Goal: Task Accomplishment & Management: Manage account settings

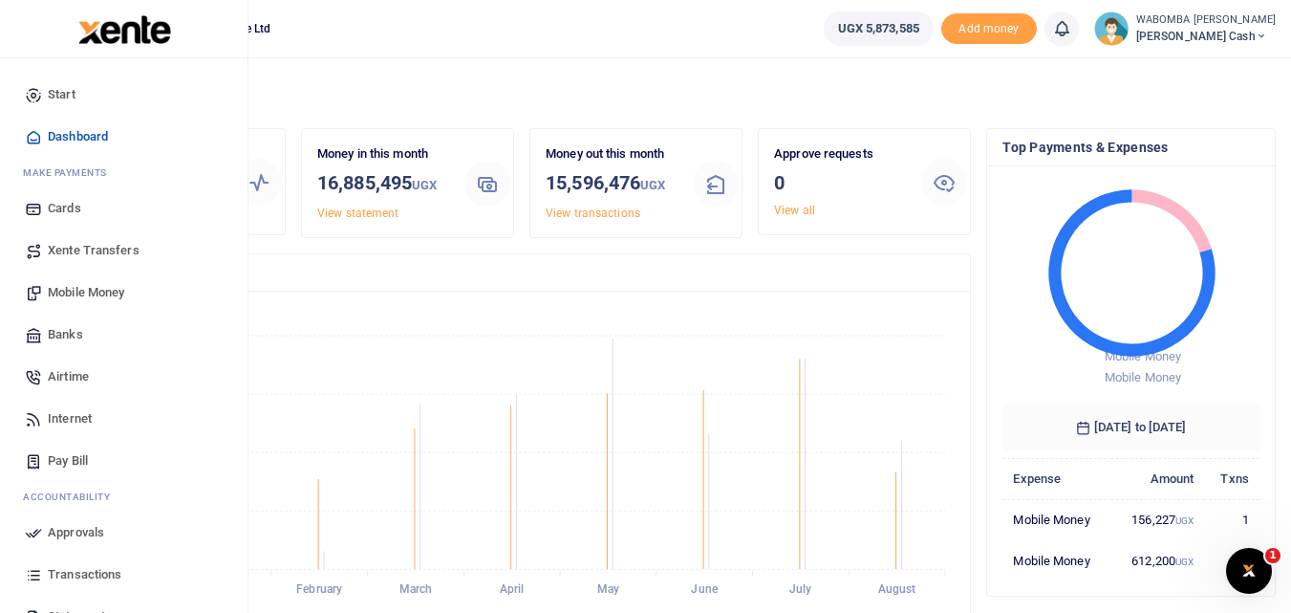
click at [69, 291] on span "Mobile Money" at bounding box center [86, 292] width 76 height 19
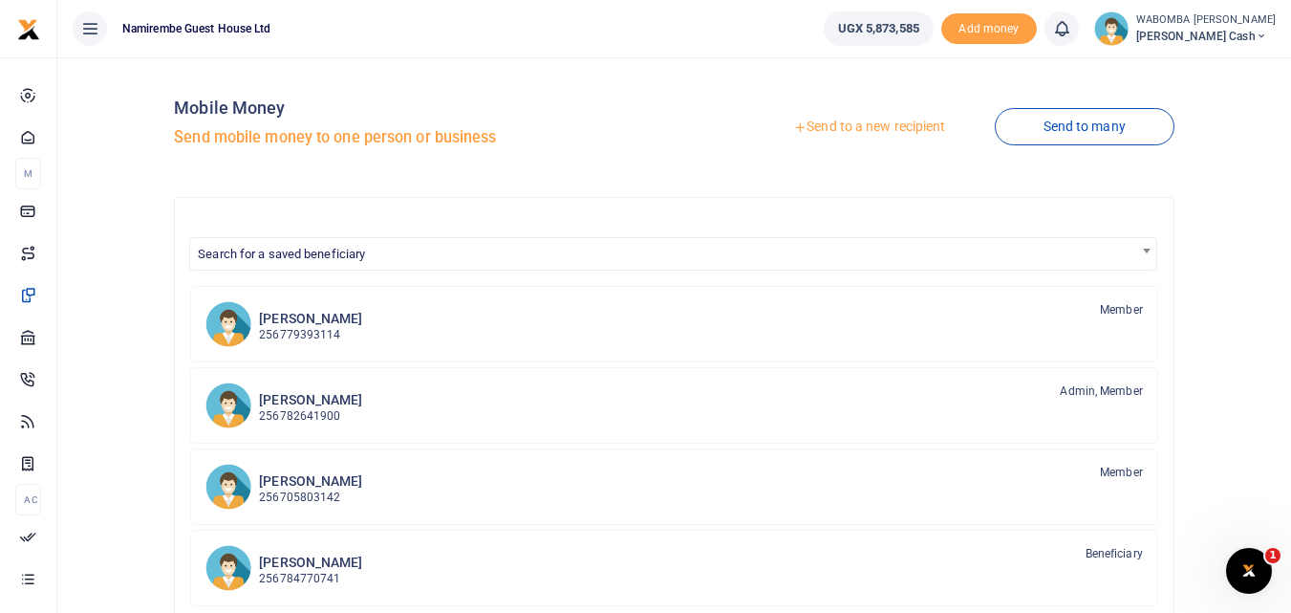
click at [872, 124] on link "Send to a new recipient" at bounding box center [869, 127] width 249 height 34
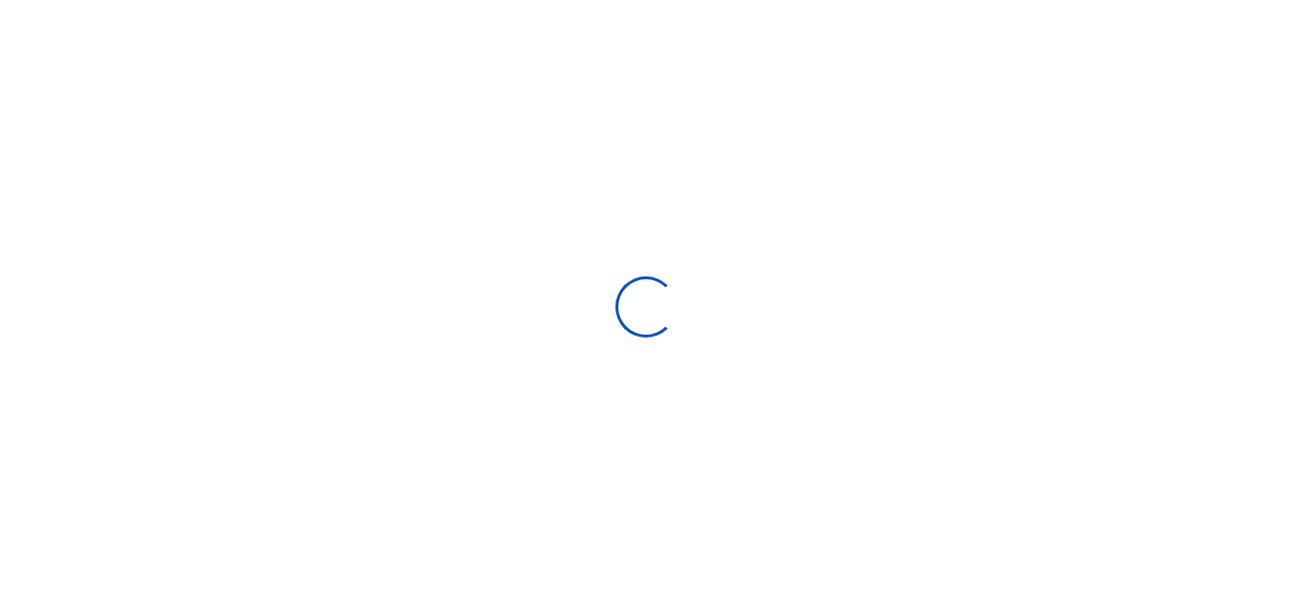
select select
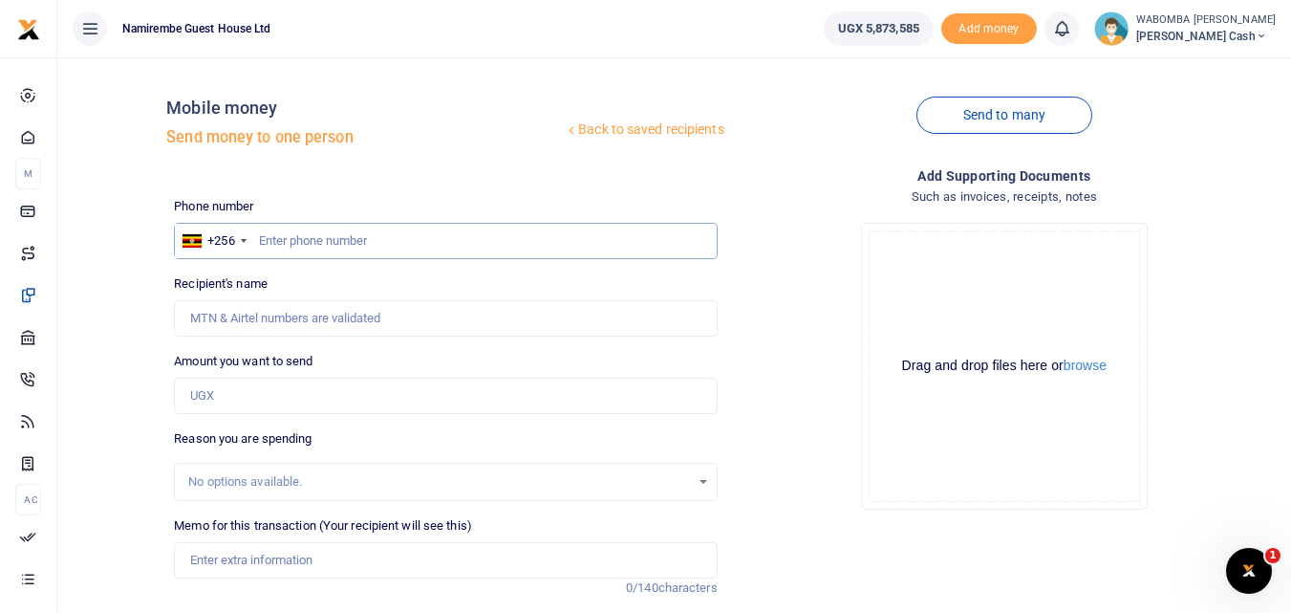
click at [303, 242] on input "text" at bounding box center [445, 241] width 543 height 36
type input "784770741"
type input "Gorreti Mary Negohe"
type input "784770741"
click at [234, 393] on input "Amount you want to send" at bounding box center [445, 396] width 543 height 36
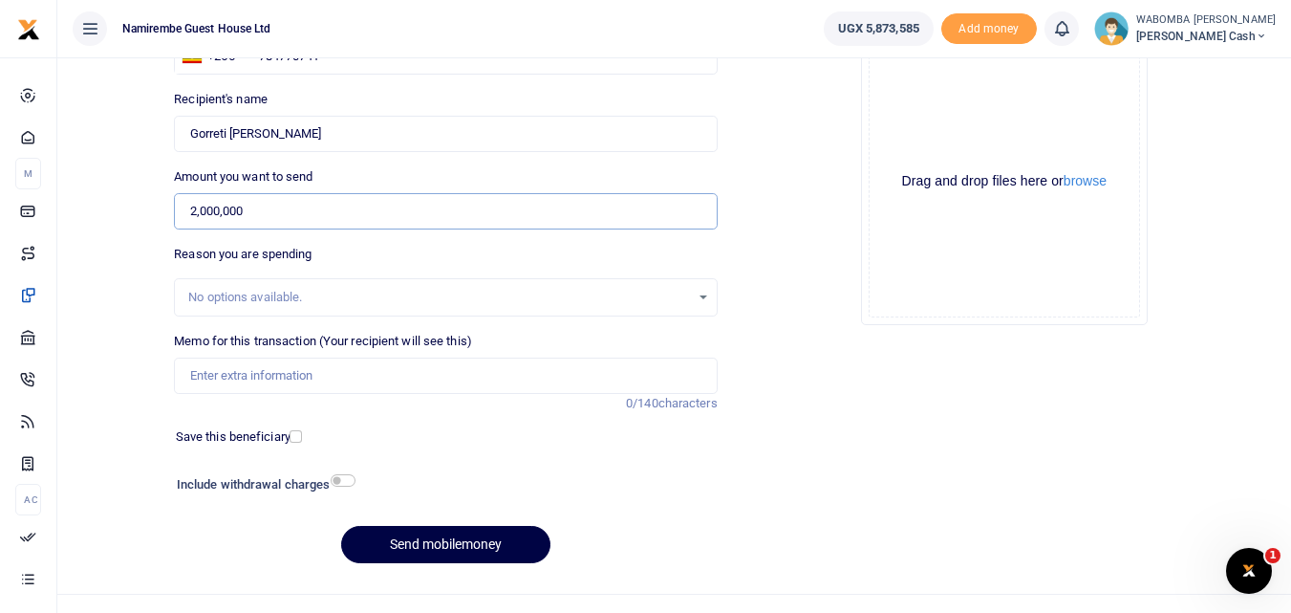
scroll to position [191, 0]
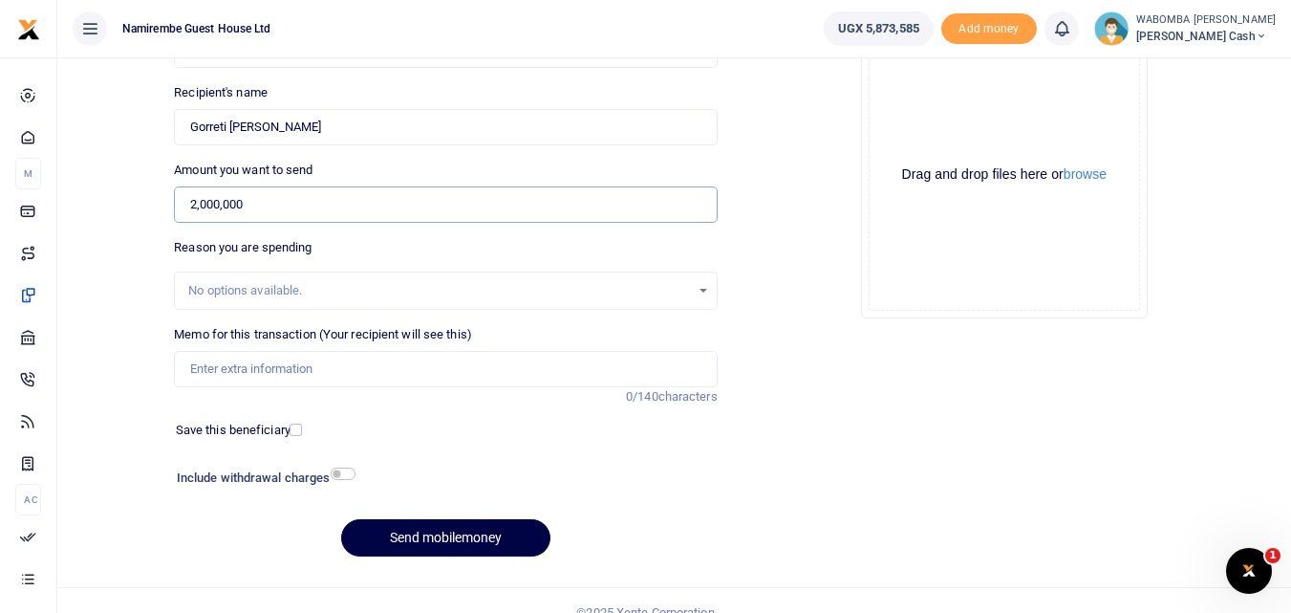
type input "2,000,000"
click at [255, 368] on input "Memo for this transaction (Your recipient will see this)" at bounding box center [445, 369] width 543 height 36
type input "Purchase of Cutlery for Nabugabo Holiday Centre"
click at [341, 472] on input "checkbox" at bounding box center [343, 473] width 25 height 12
checkbox input "true"
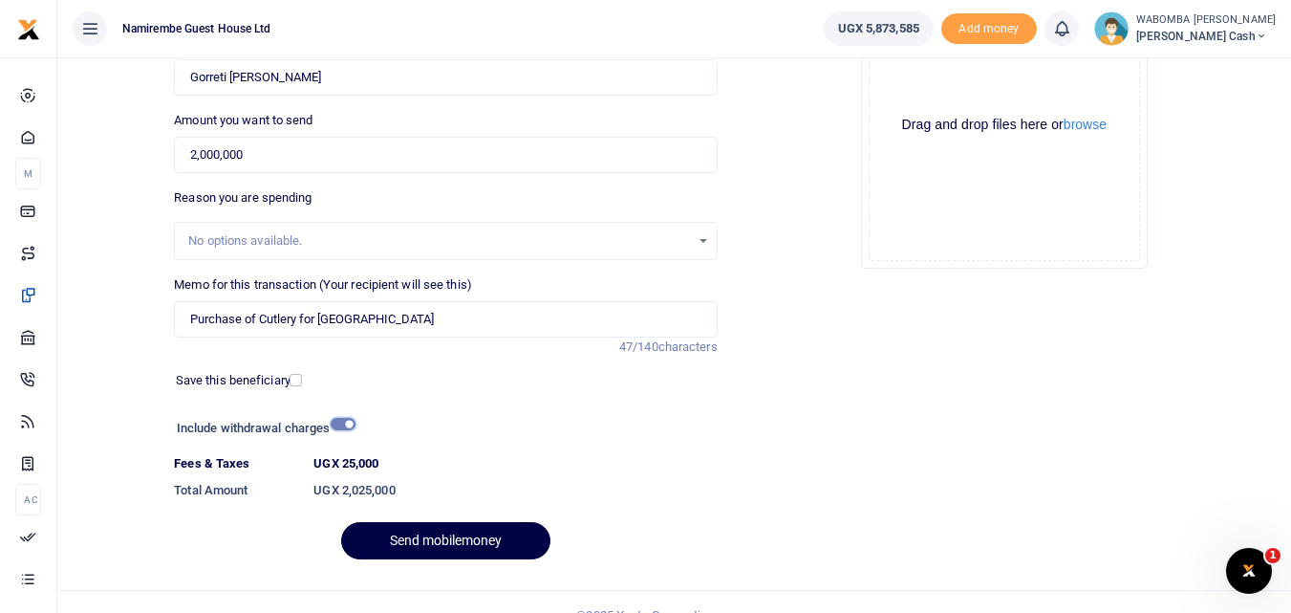
scroll to position [268, 0]
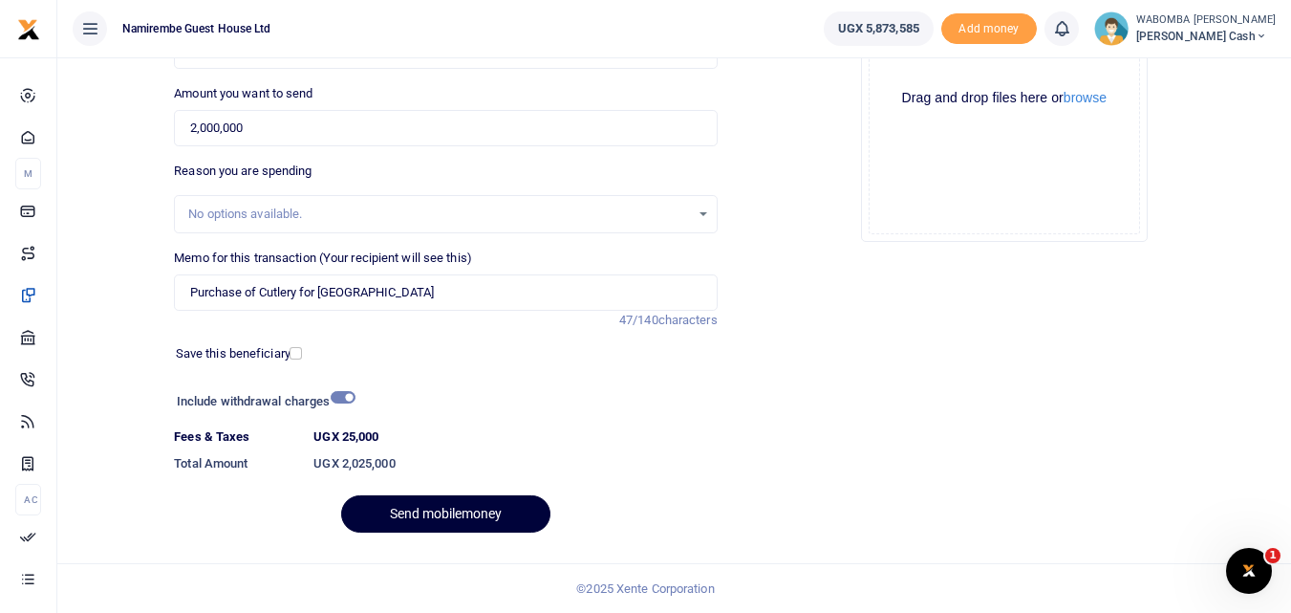
click at [429, 510] on button "Send mobilemoney" at bounding box center [445, 513] width 209 height 37
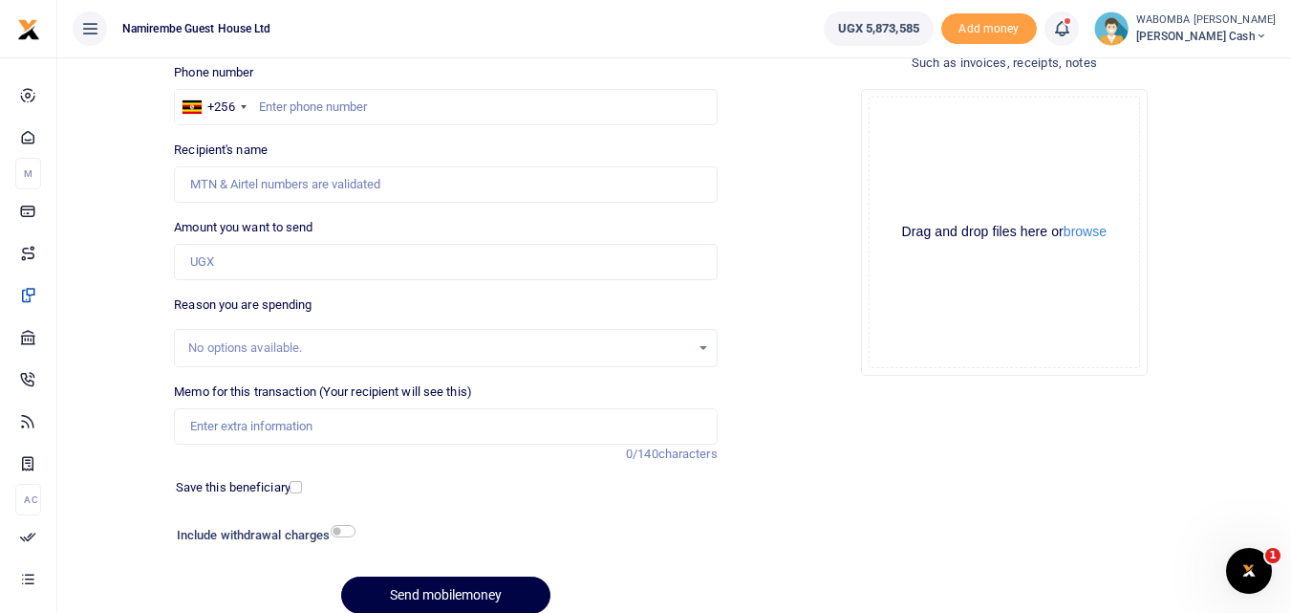
scroll to position [24, 0]
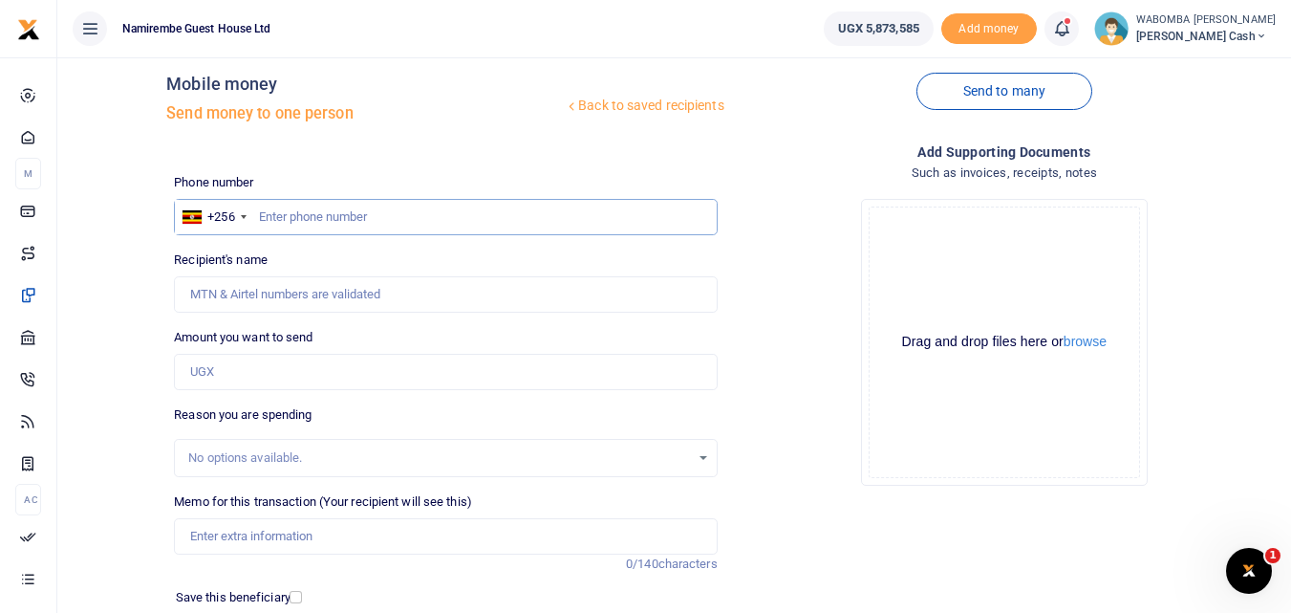
click at [315, 214] on input "text" at bounding box center [445, 217] width 543 height 36
type input "786936189"
type input "Jasper Mpiriirwe Tumuhimbise"
type input "786936189"
click at [253, 372] on input "Amount you want to send" at bounding box center [445, 372] width 543 height 36
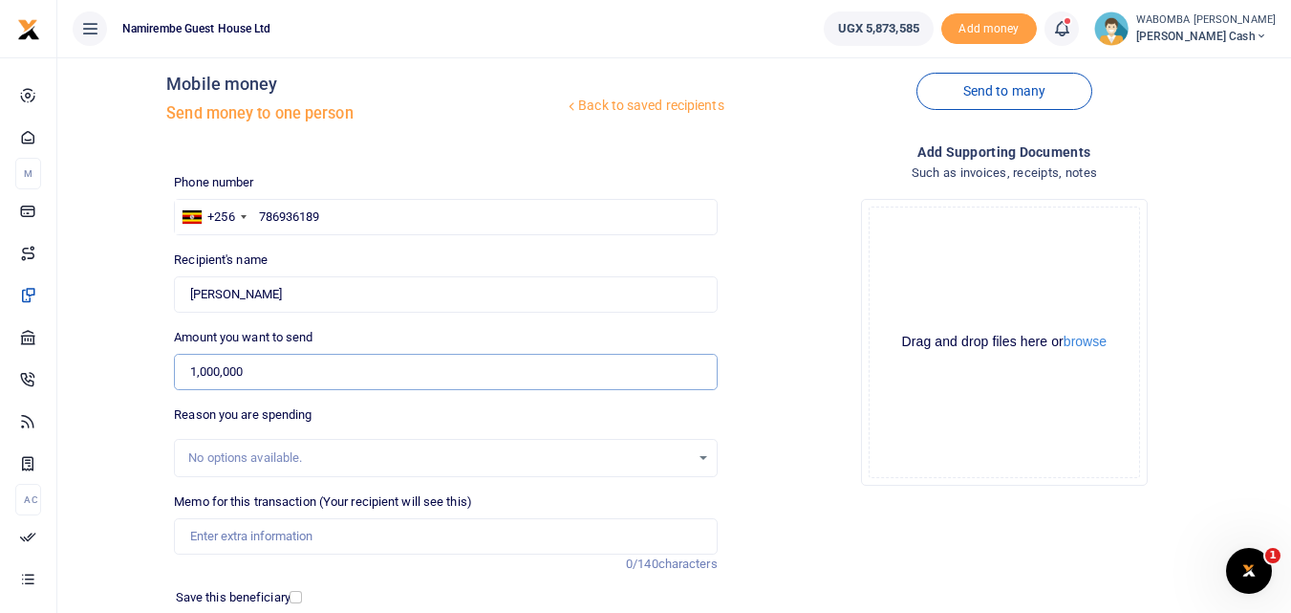
type input "1,000,000"
click at [231, 538] on input "Memo for this transaction (Your recipient will see this)" at bounding box center [445, 536] width 543 height 36
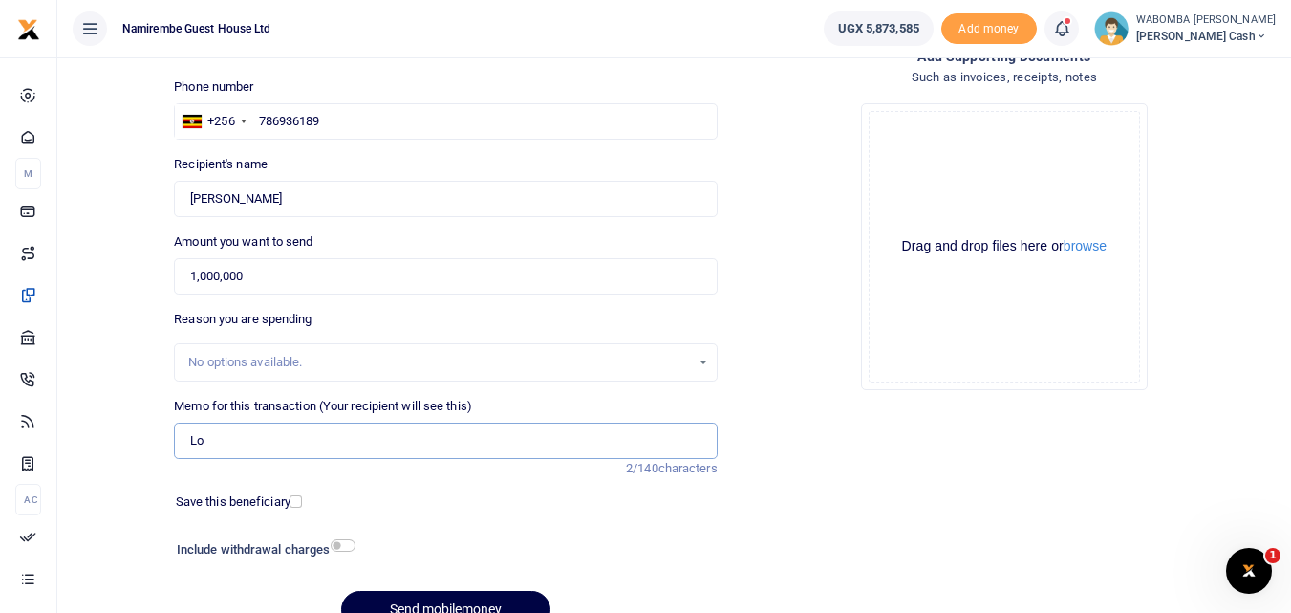
type input "L"
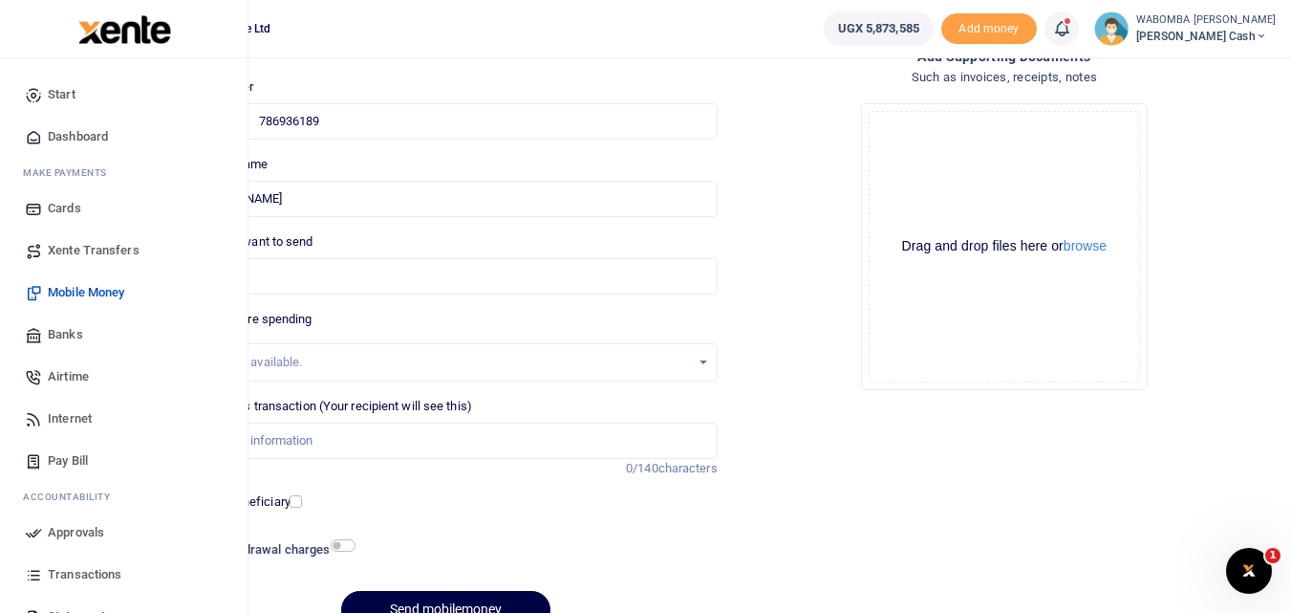
click at [66, 249] on span "Xente Transfers" at bounding box center [94, 250] width 92 height 19
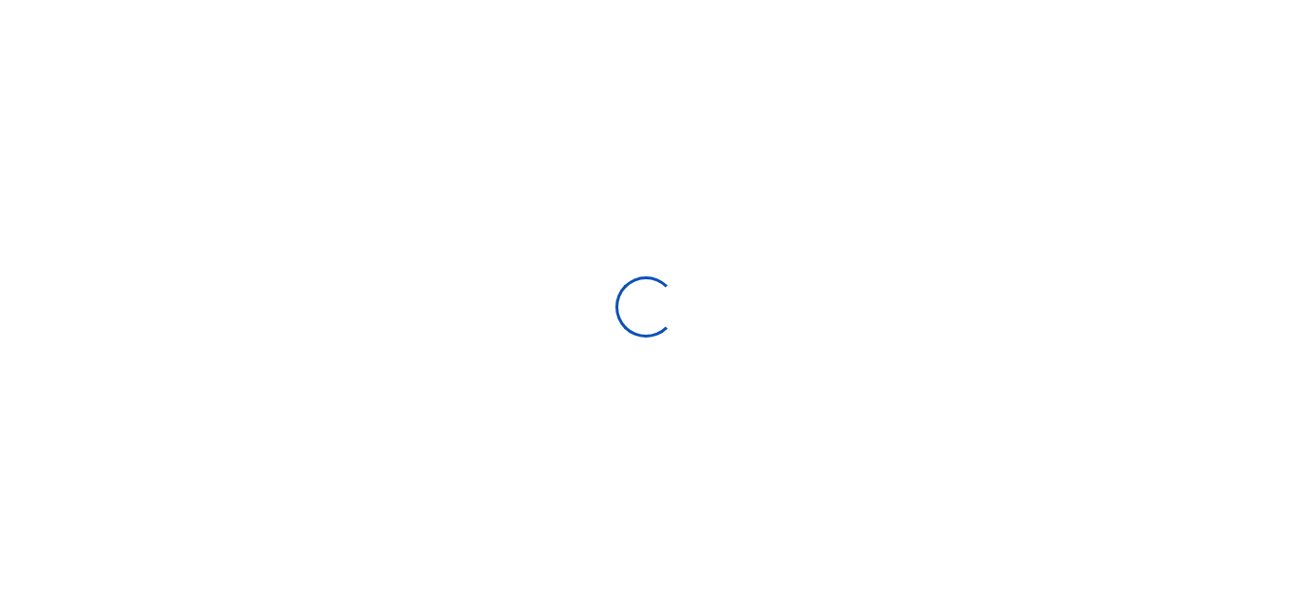
select select
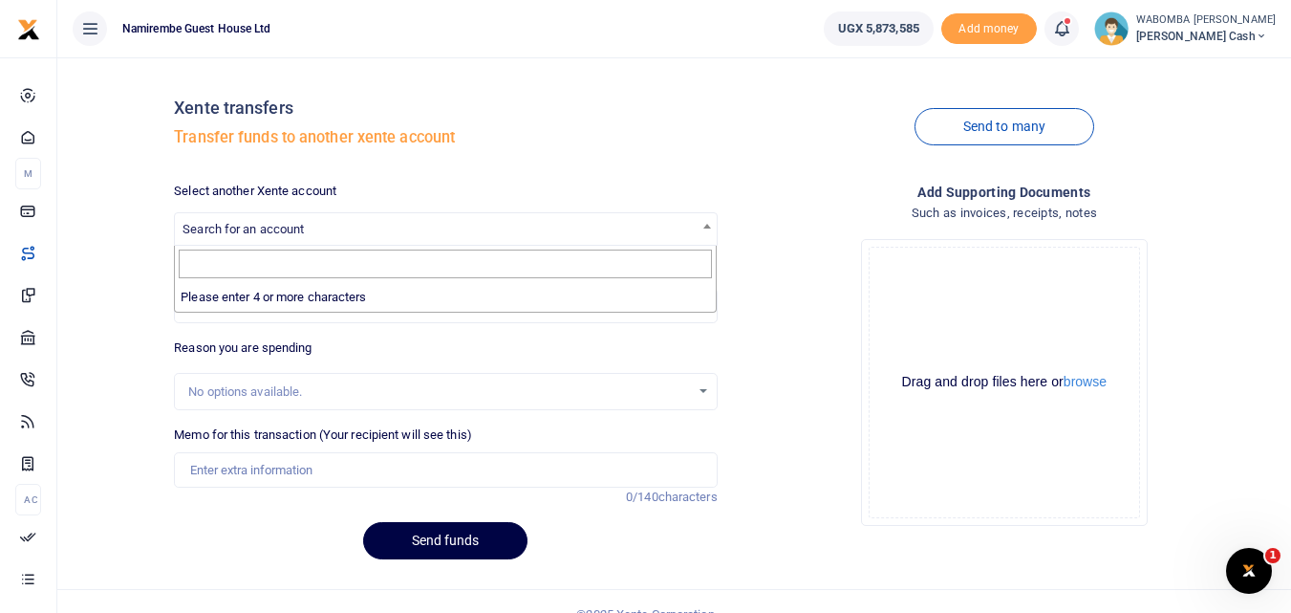
click at [330, 228] on span "Search for an account" at bounding box center [445, 228] width 541 height 30
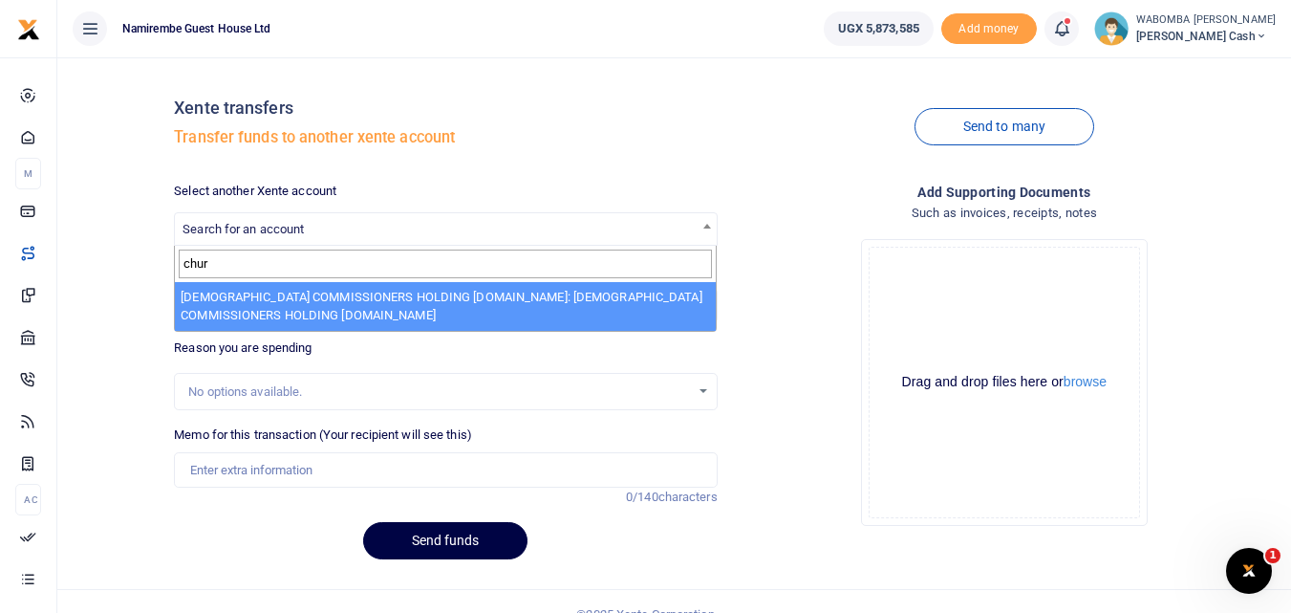
type input "chur"
select select "3434"
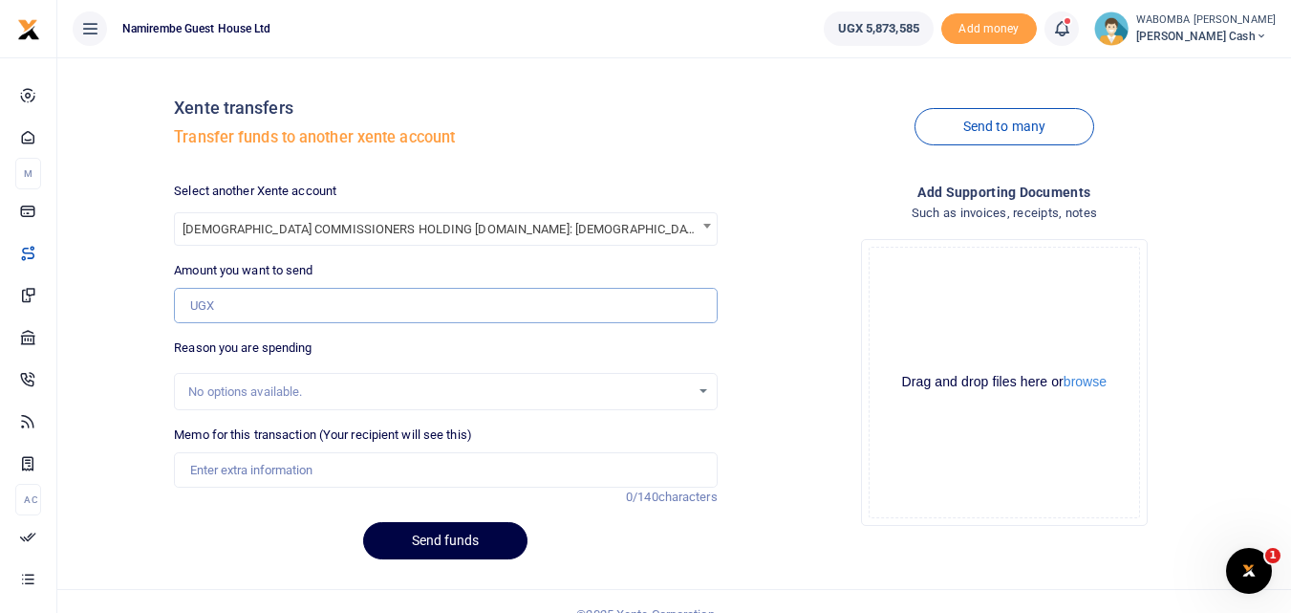
click at [291, 311] on input "Amount you want to send" at bounding box center [445, 306] width 543 height 36
type input "1,000,000"
click at [251, 475] on input "Memo for this transaction (Your recipient will see this)" at bounding box center [445, 470] width 543 height 36
type input "Transfer for part pay perdiem to CEO to be recovered"
click at [445, 539] on button "Send funds" at bounding box center [445, 540] width 164 height 37
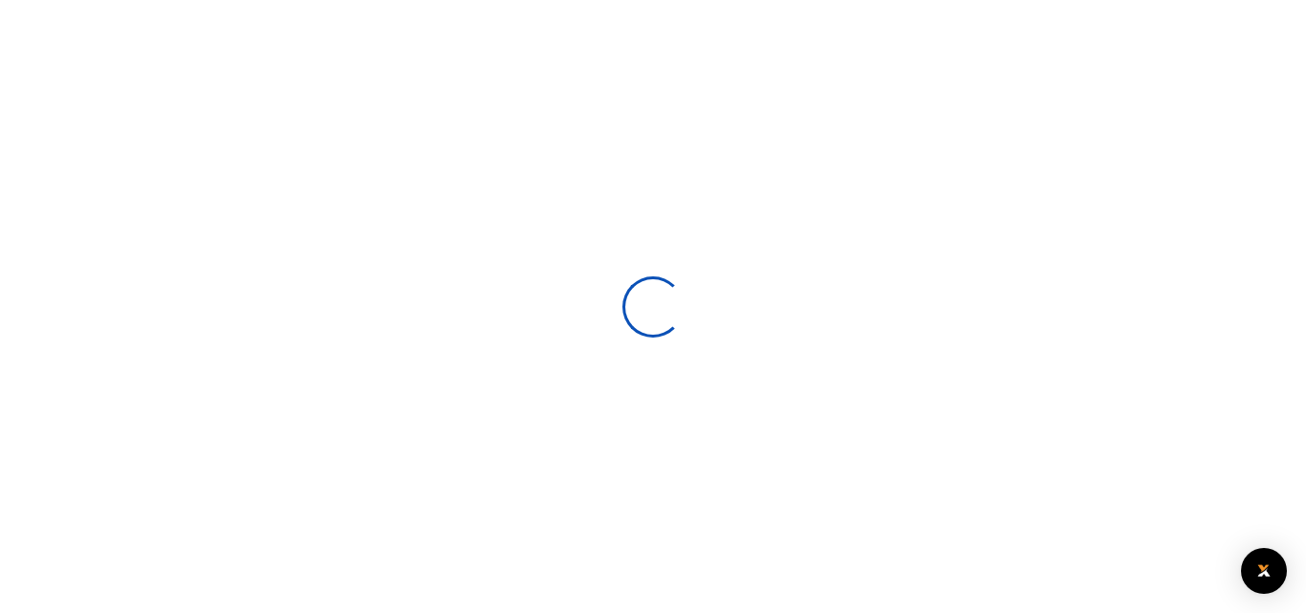
select select
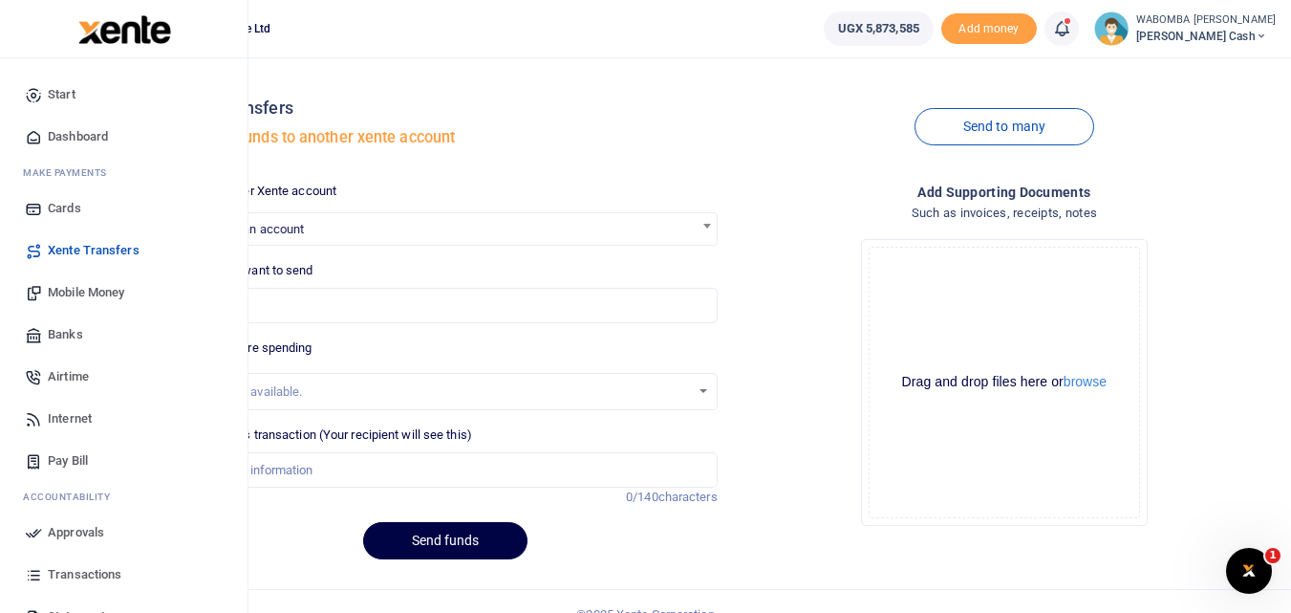
click at [71, 536] on span "Approvals" at bounding box center [76, 532] width 56 height 19
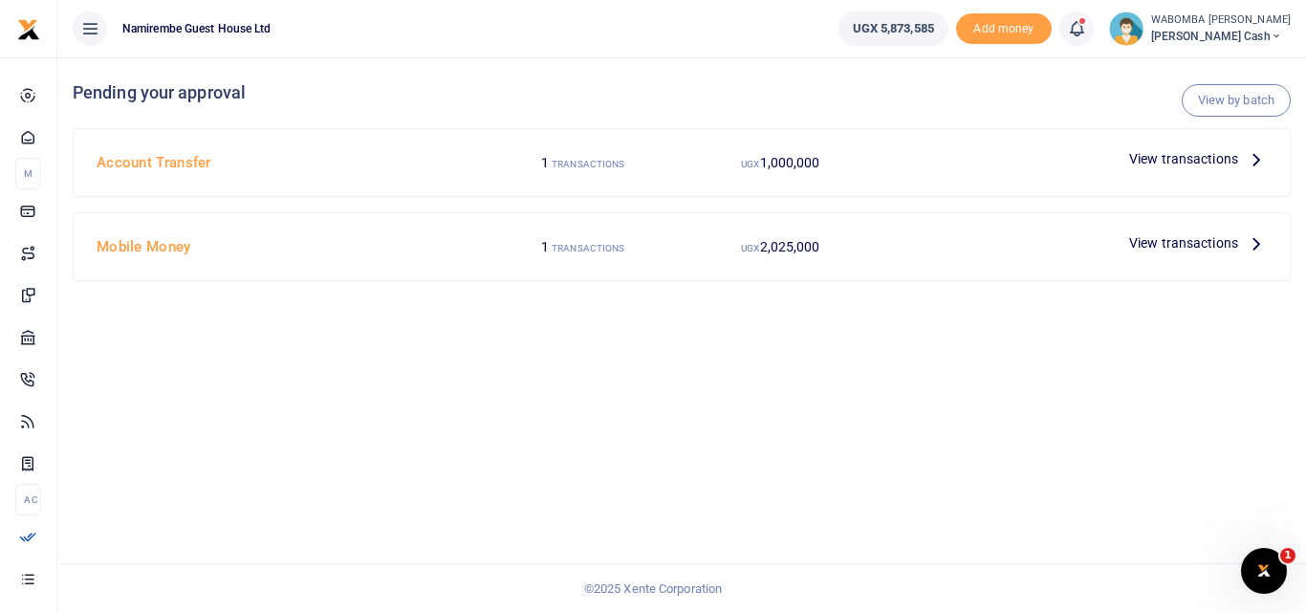
click at [1254, 239] on icon at bounding box center [1256, 242] width 21 height 21
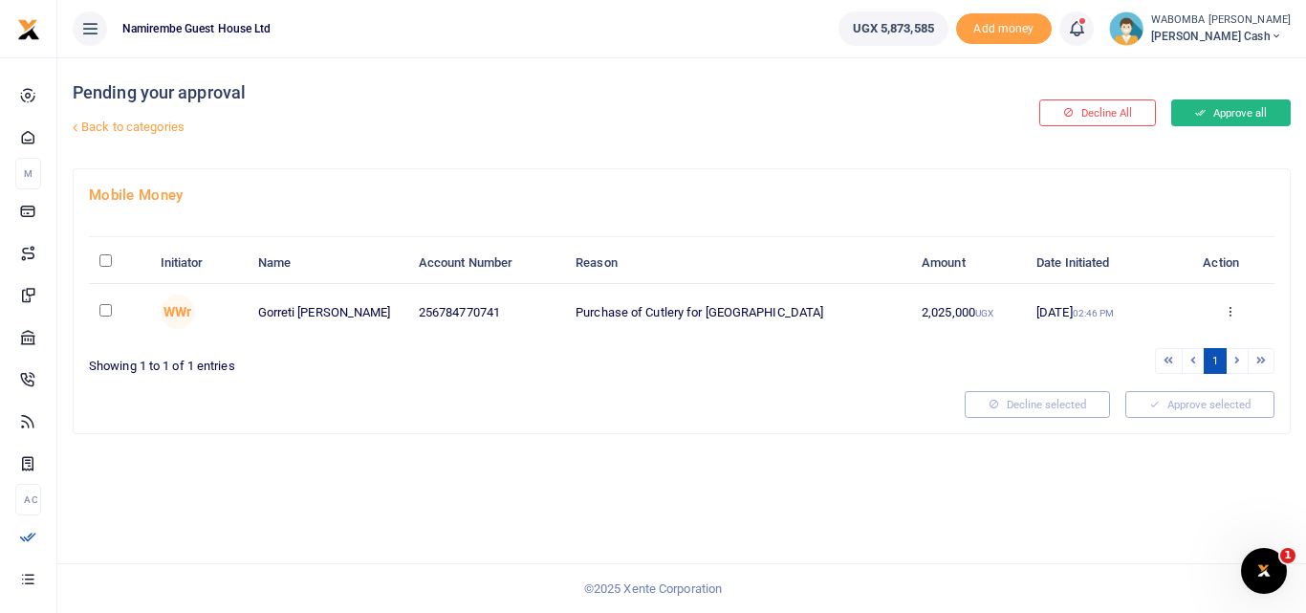
click at [1221, 110] on button "Approve all" at bounding box center [1230, 112] width 119 height 27
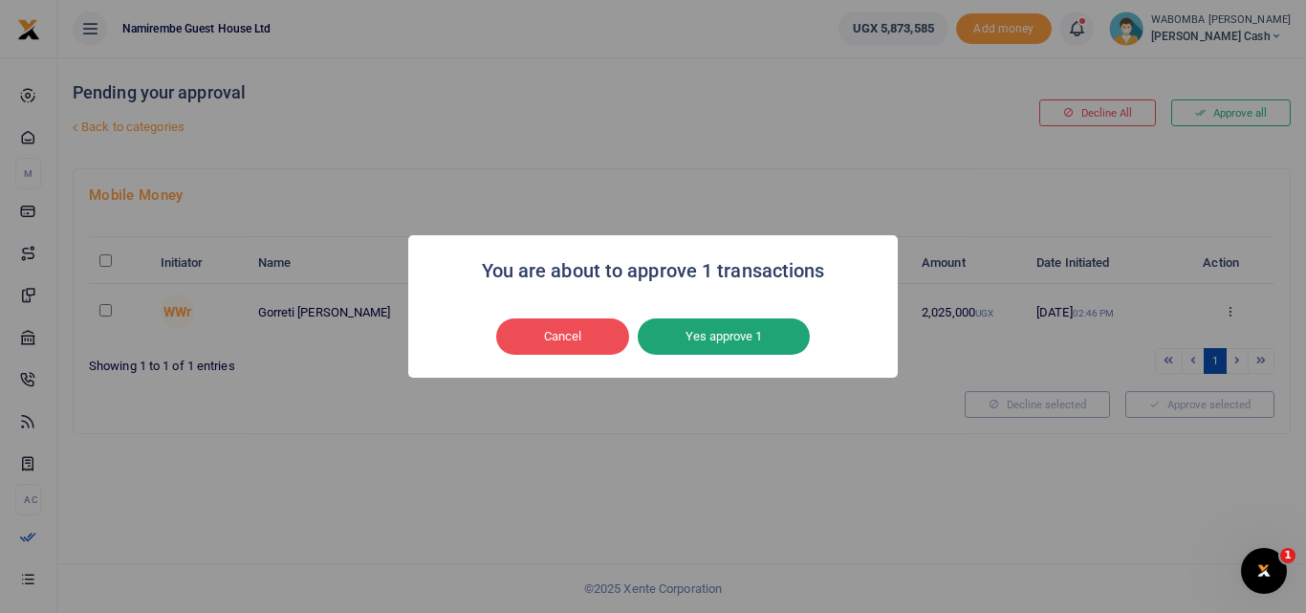
click at [719, 331] on button "Yes approve 1" at bounding box center [724, 336] width 172 height 36
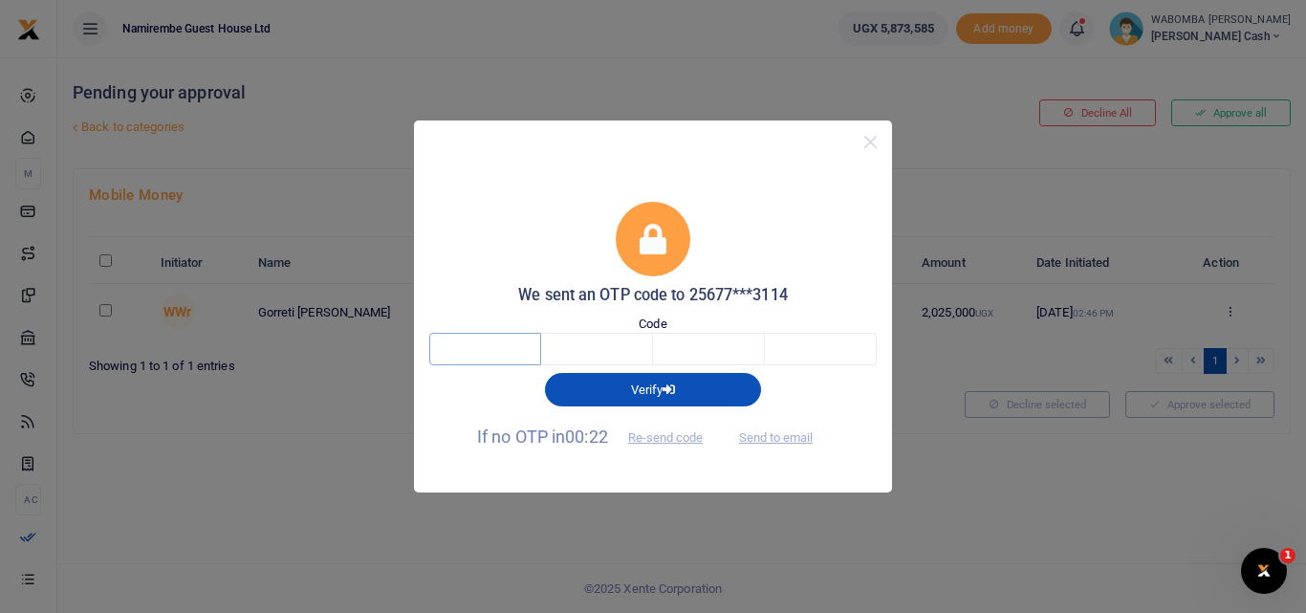
click at [497, 350] on input "text" at bounding box center [485, 349] width 112 height 33
type input "5"
type input "3"
type input "8"
type input "9"
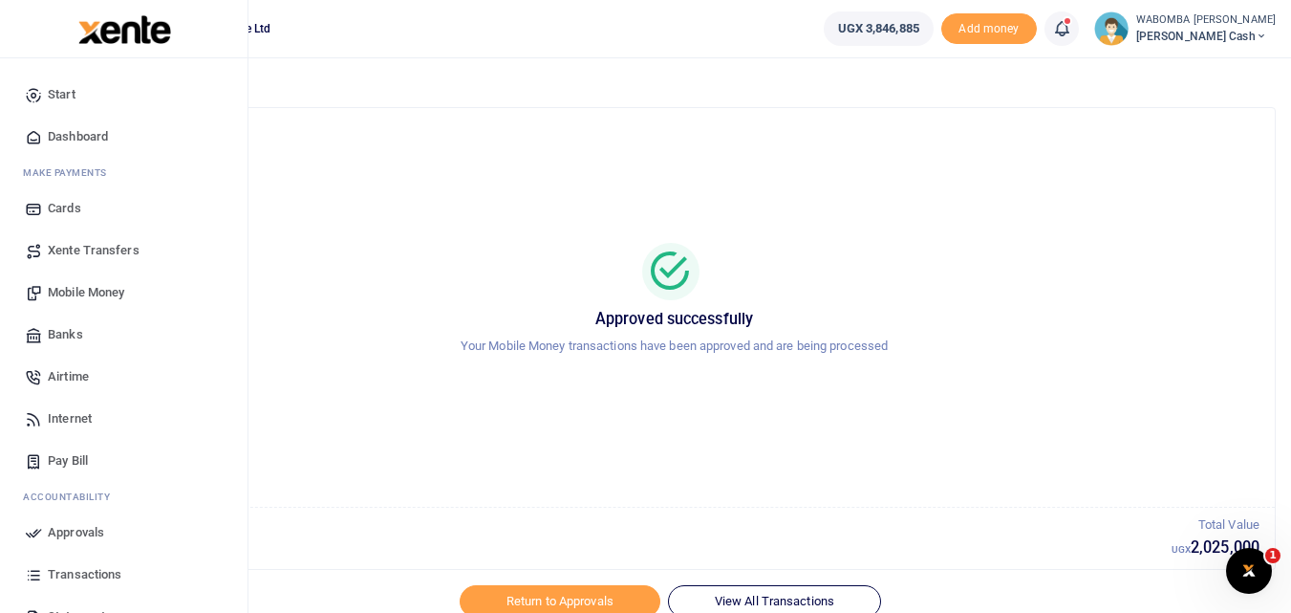
click at [75, 528] on span "Approvals" at bounding box center [76, 532] width 56 height 19
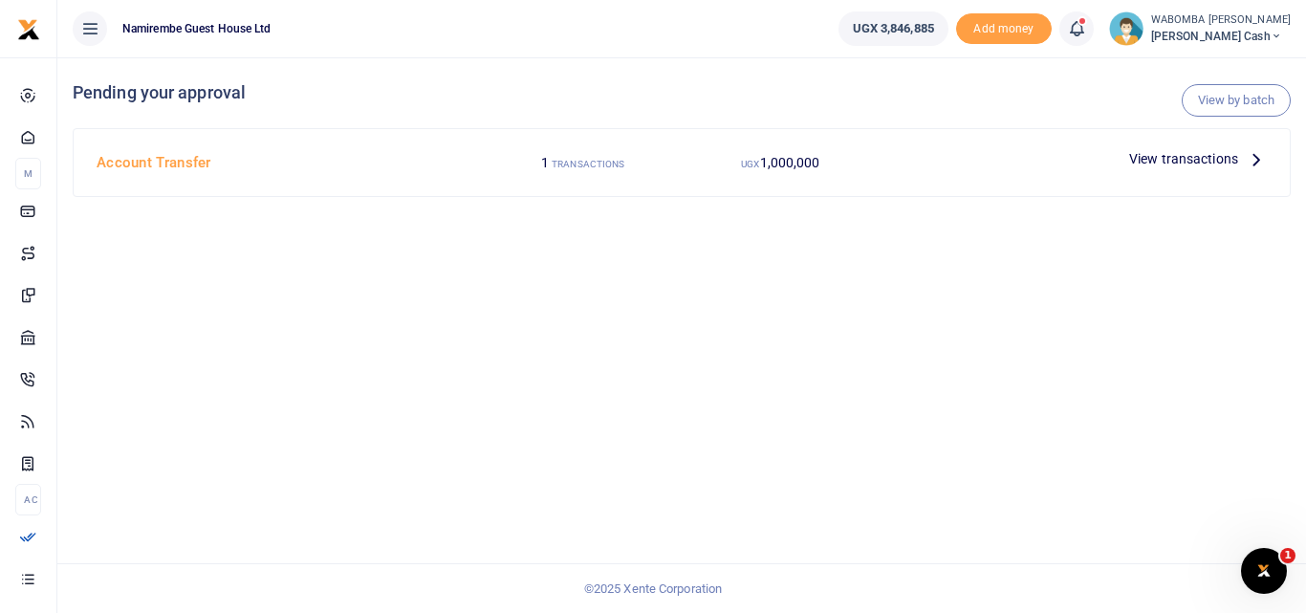
click at [1233, 153] on span "View transactions" at bounding box center [1183, 158] width 109 height 21
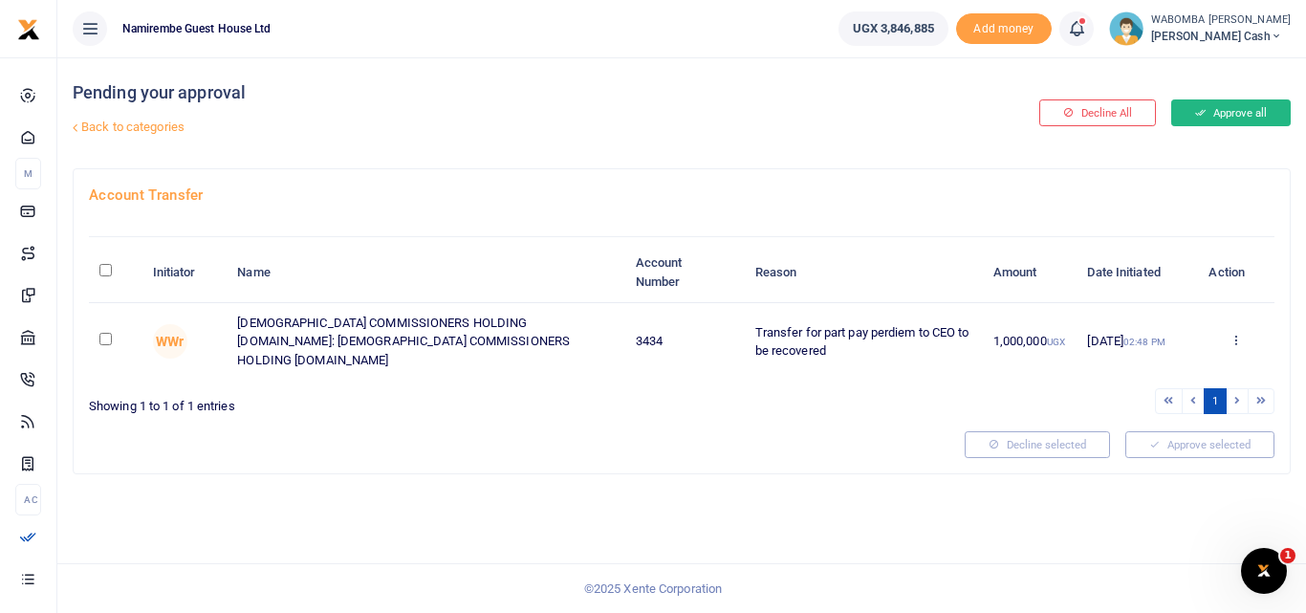
click at [1227, 111] on button "Approve all" at bounding box center [1230, 112] width 119 height 27
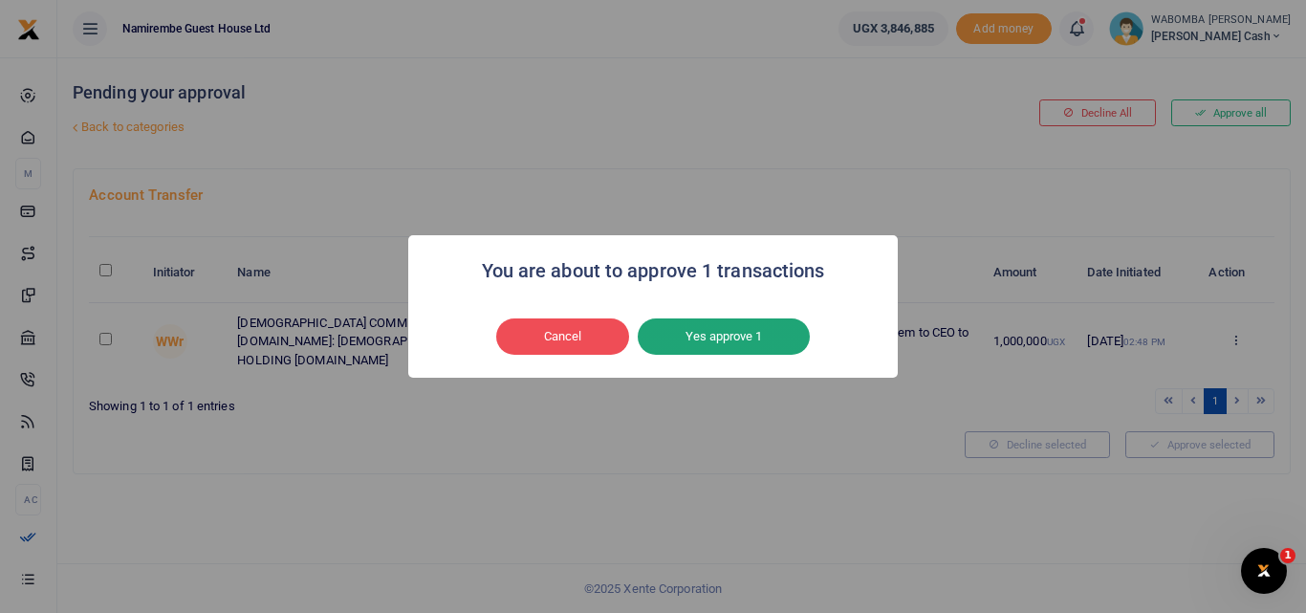
click at [724, 334] on button "Yes approve 1" at bounding box center [724, 336] width 172 height 36
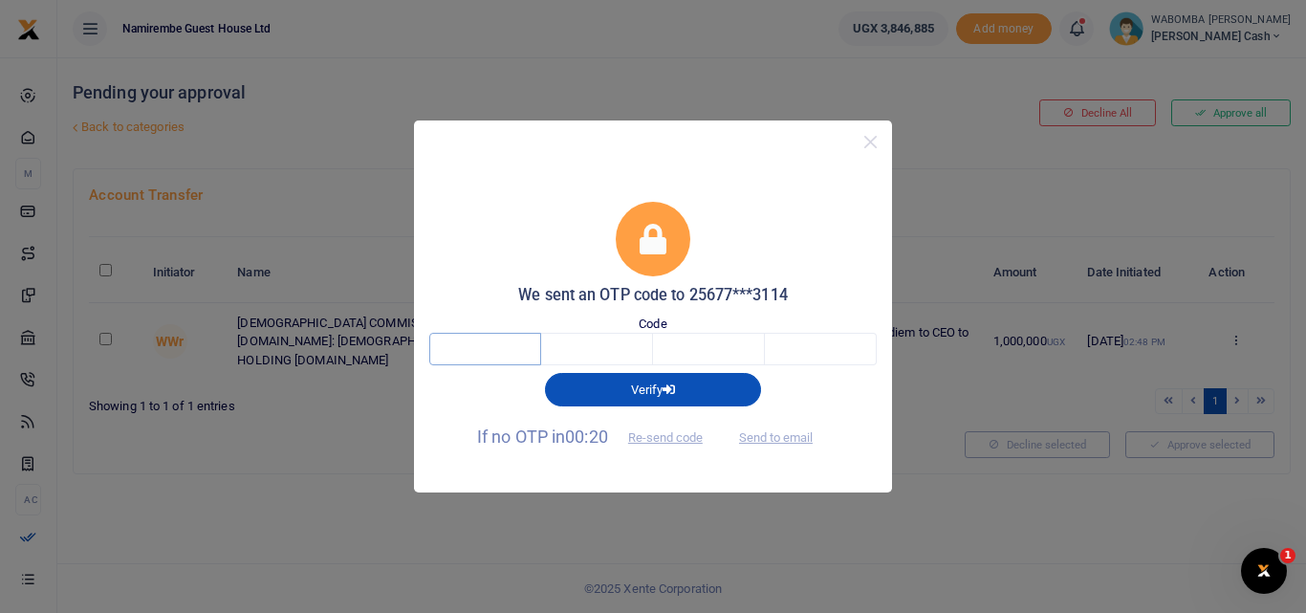
click at [482, 351] on input "text" at bounding box center [485, 349] width 112 height 33
type input "1"
type input "4"
type input "3"
type input "5"
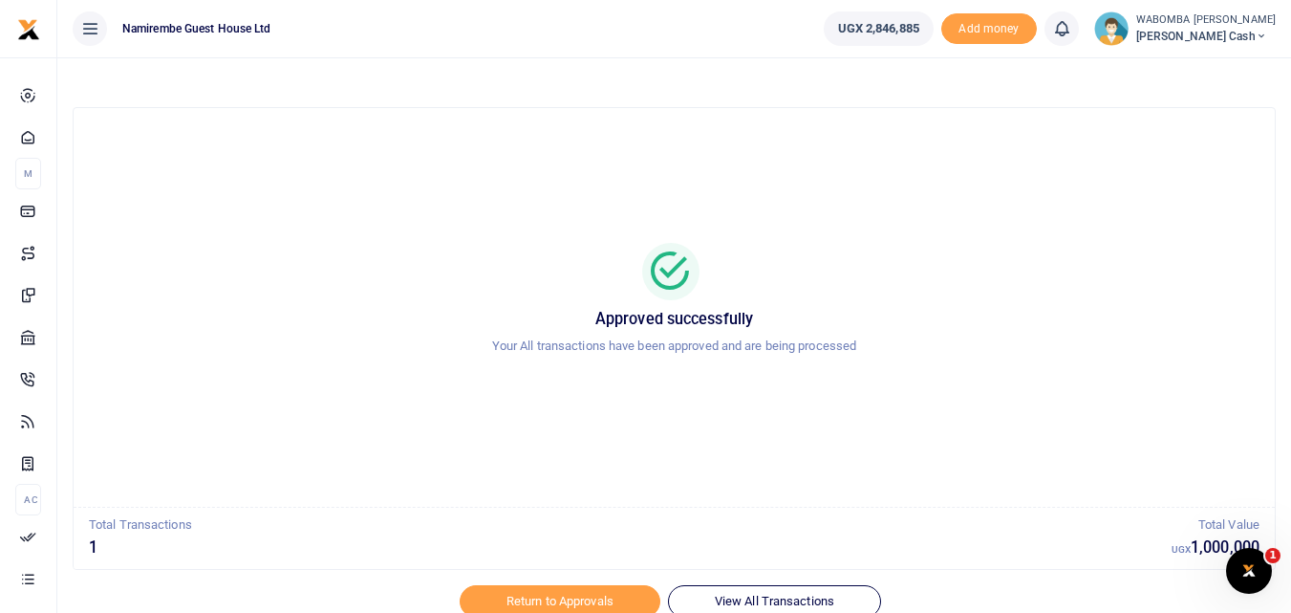
scroll to position [77, 0]
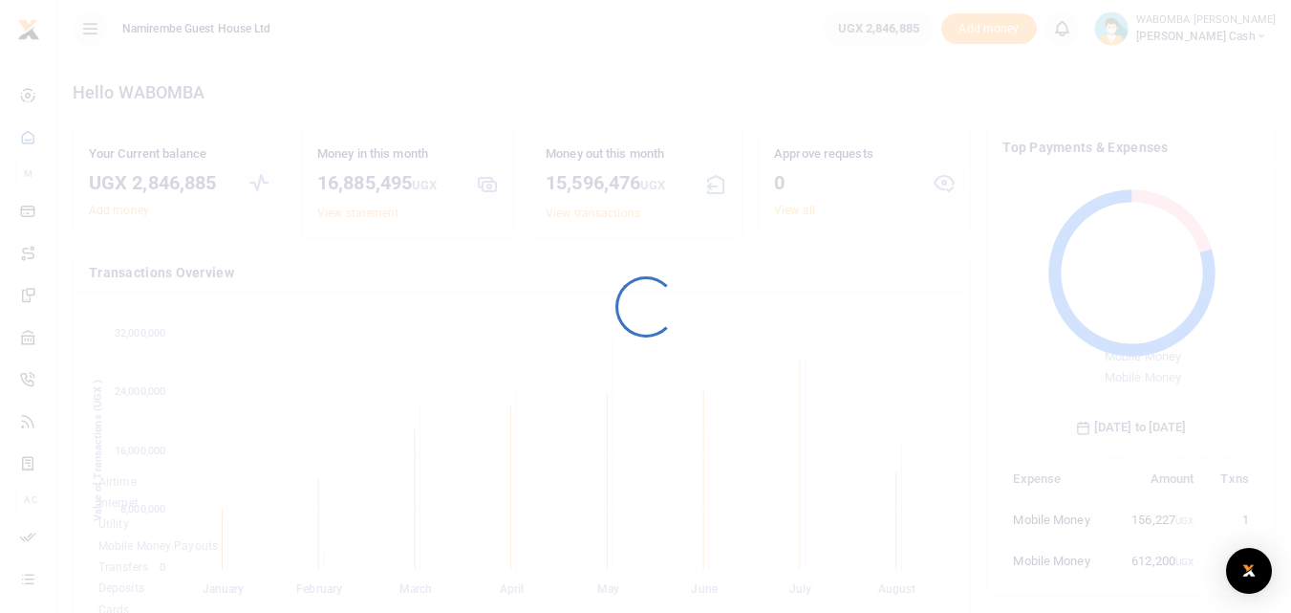
scroll to position [254, 243]
